Goal: Entertainment & Leisure: Consume media (video, audio)

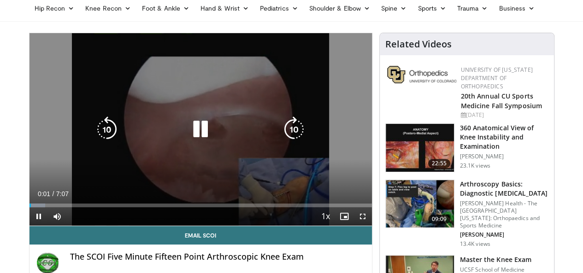
scroll to position [59, 0]
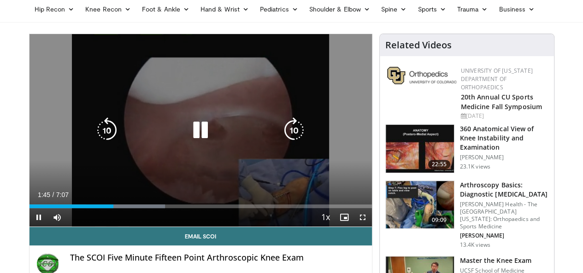
click at [188, 133] on icon "Video Player" at bounding box center [201, 131] width 26 height 26
click at [188, 137] on icon "Video Player" at bounding box center [201, 131] width 26 height 26
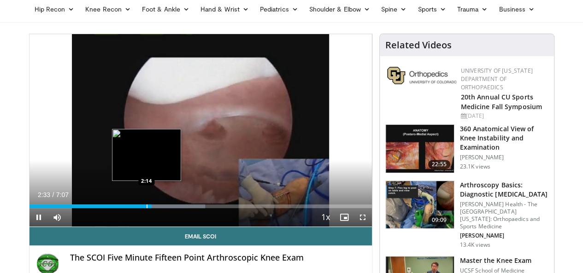
click at [147, 208] on div "Progress Bar" at bounding box center [147, 207] width 1 height 4
click at [115, 208] on div "2:05" at bounding box center [80, 207] width 100 height 4
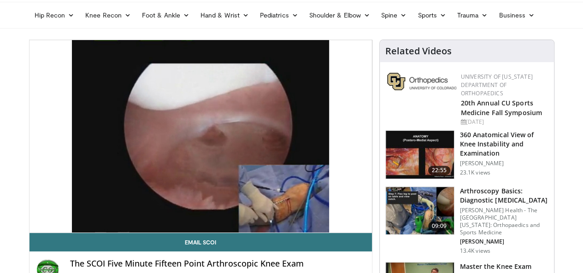
scroll to position [53, 0]
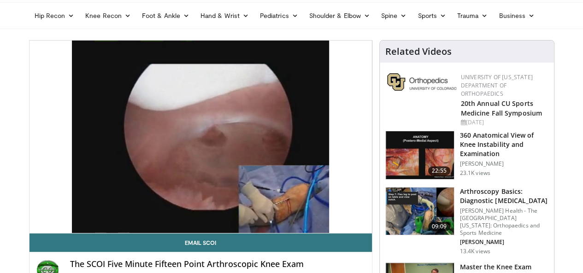
click at [491, 207] on p "[PERSON_NAME] Health - The [GEOGRAPHIC_DATA][US_STATE]: Orthopaedics and Sports…" at bounding box center [504, 222] width 89 height 30
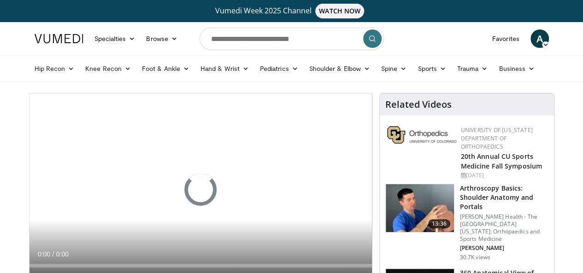
scroll to position [91, 0]
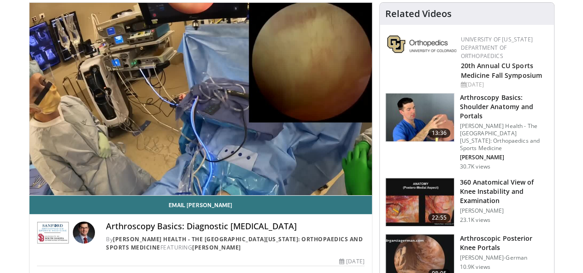
click at [57, 189] on video-js "**********" at bounding box center [201, 99] width 343 height 193
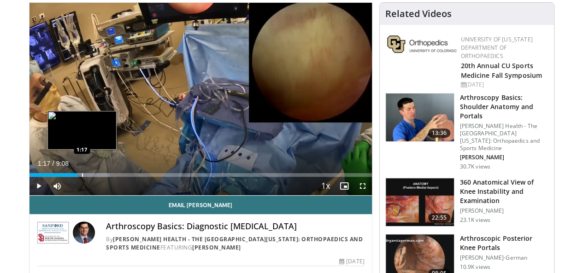
click at [82, 177] on div "Progress Bar" at bounding box center [82, 175] width 1 height 4
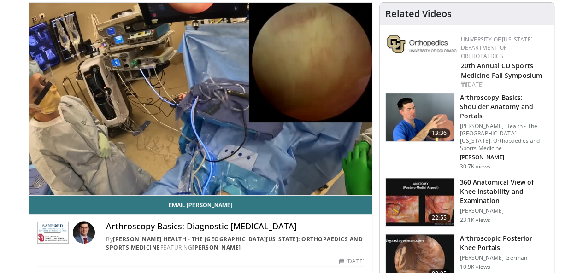
click at [413, 99] on img at bounding box center [420, 118] width 68 height 48
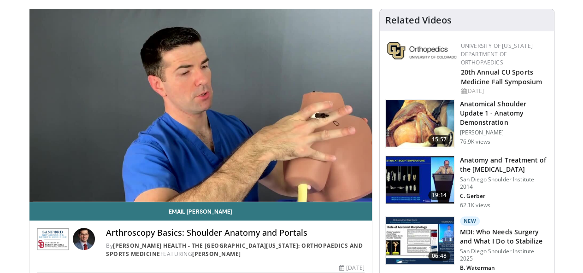
scroll to position [84, 0]
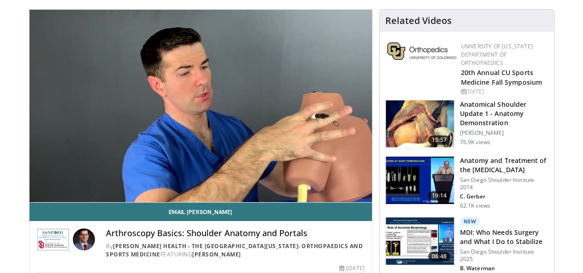
drag, startPoint x: 2, startPoint y: 92, endPoint x: 2, endPoint y: 26, distance: 65.5
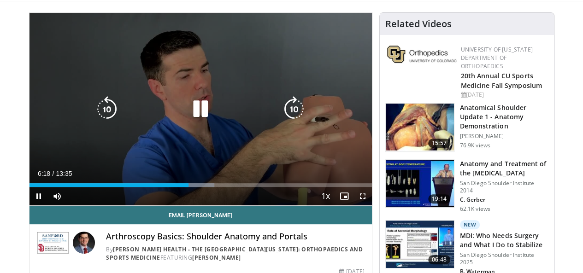
scroll to position [81, 0]
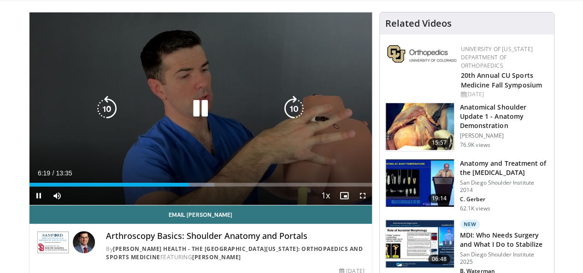
click at [194, 115] on icon "Video Player" at bounding box center [201, 109] width 26 height 26
click at [202, 141] on div "60 seconds Tap to unmute" at bounding box center [201, 108] width 343 height 193
click at [183, 89] on div "60 seconds Tap to unmute" at bounding box center [201, 108] width 343 height 193
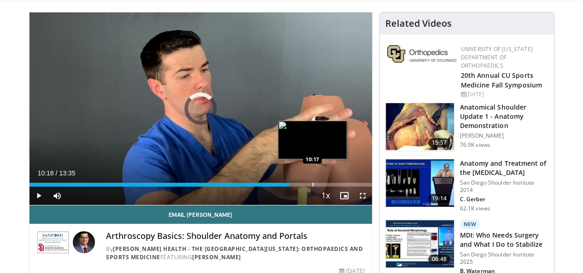
click at [289, 187] on div "Loaded : 60.83% 10:18 10:17" at bounding box center [201, 182] width 343 height 9
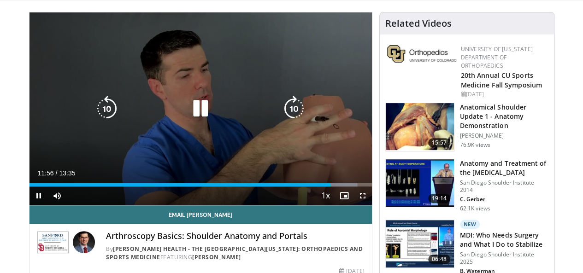
click at [229, 25] on div "60 seconds Tap to unmute" at bounding box center [201, 108] width 343 height 193
